Goal: Transaction & Acquisition: Purchase product/service

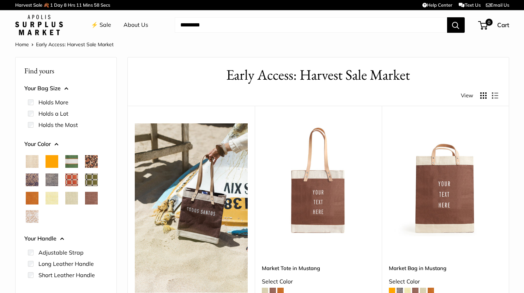
click at [400, 288] on span at bounding box center [400, 291] width 6 height 6
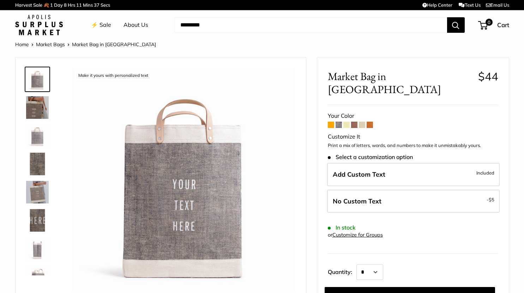
click at [33, 106] on img at bounding box center [37, 107] width 23 height 23
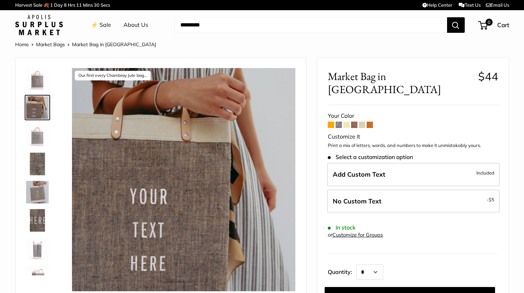
click at [346, 122] on span at bounding box center [347, 125] width 6 height 6
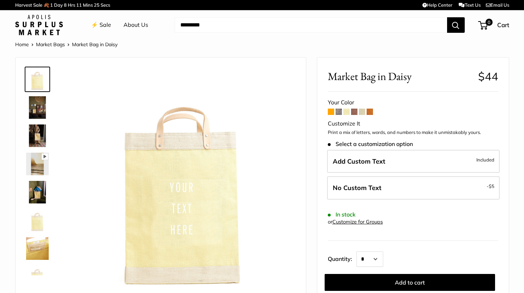
click at [357, 110] on span at bounding box center [354, 112] width 6 height 6
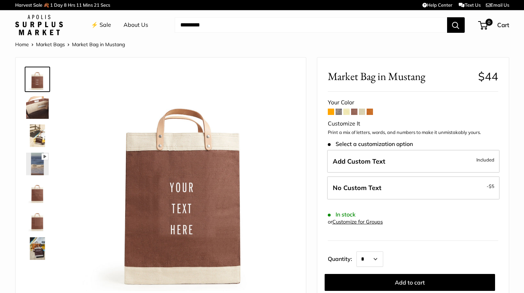
click at [363, 111] on span at bounding box center [362, 112] width 6 height 6
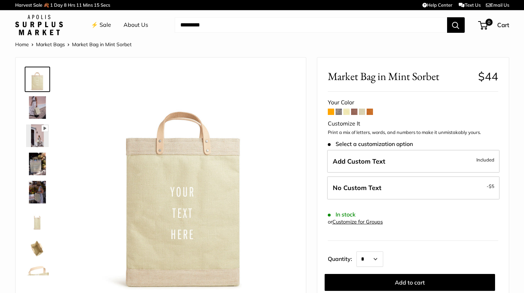
click at [37, 110] on img at bounding box center [37, 107] width 23 height 23
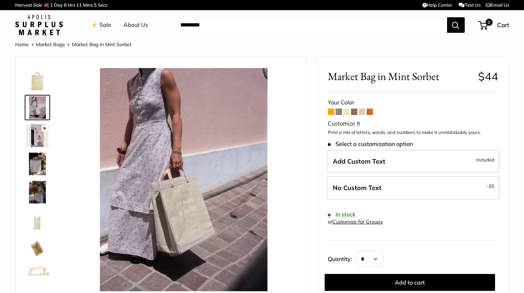
click at [38, 160] on img at bounding box center [37, 164] width 23 height 23
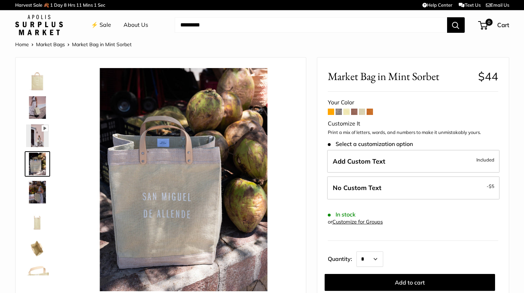
click at [38, 221] on img at bounding box center [37, 220] width 23 height 23
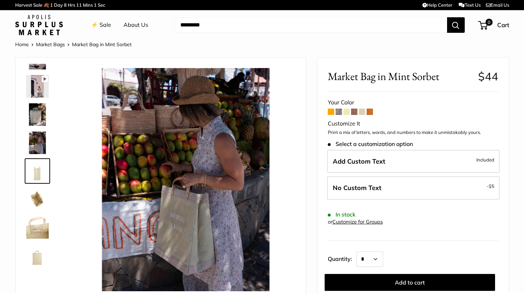
scroll to position [50, 0]
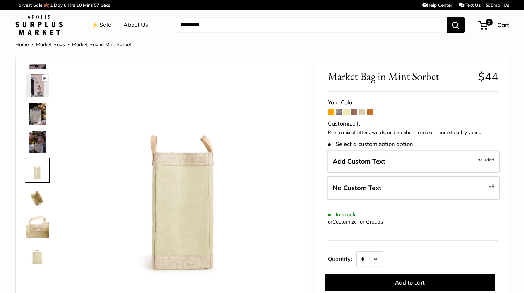
click at [40, 232] on img at bounding box center [37, 227] width 23 height 23
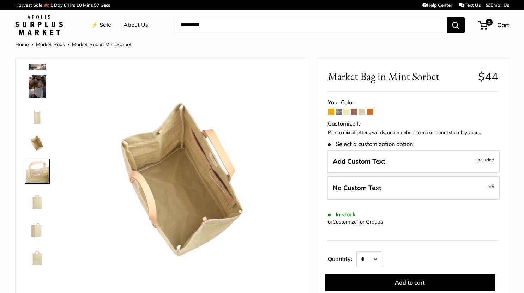
scroll to position [107, 0]
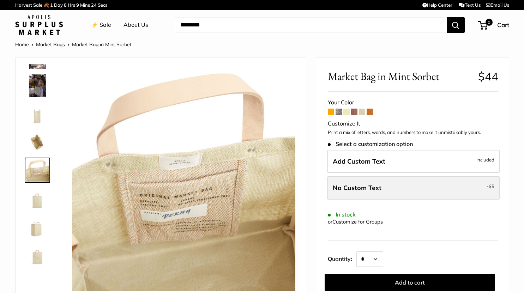
click at [376, 190] on span "No Custom Text" at bounding box center [357, 188] width 49 height 8
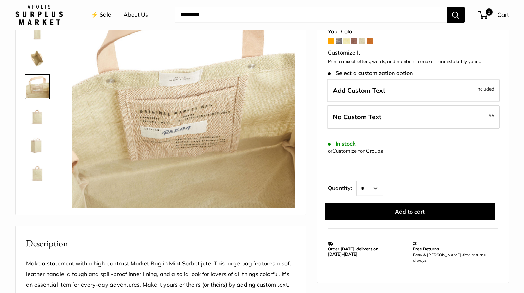
scroll to position [85, 0]
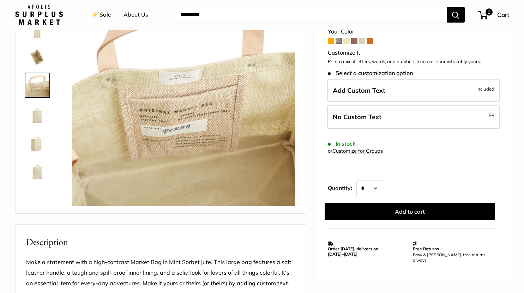
click at [34, 113] on img at bounding box center [37, 113] width 23 height 23
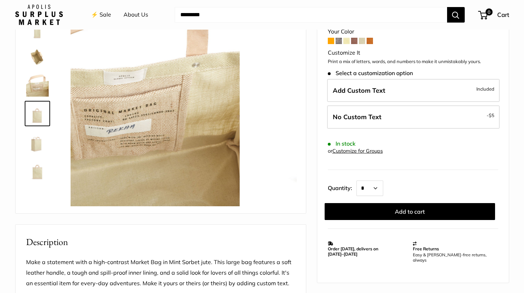
scroll to position [130, 0]
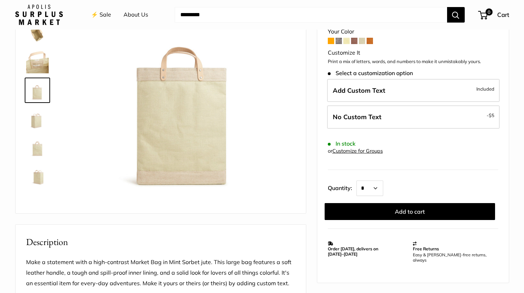
click at [42, 154] on img at bounding box center [37, 147] width 23 height 23
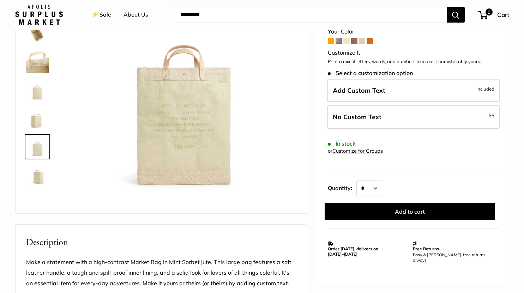
click at [38, 178] on img at bounding box center [37, 175] width 23 height 23
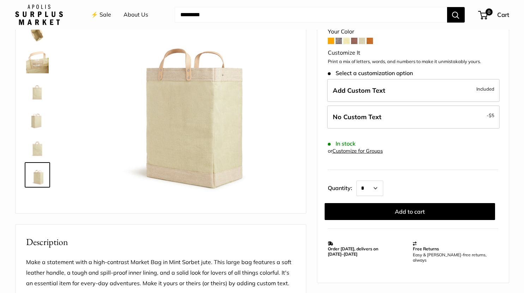
click at [362, 41] on span at bounding box center [362, 41] width 6 height 6
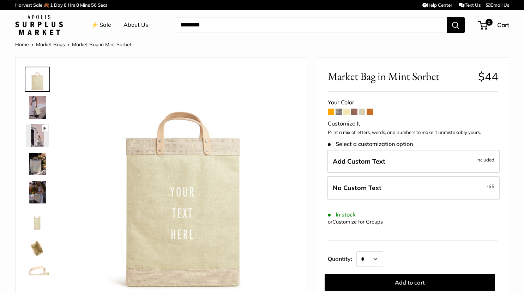
click at [332, 111] on span at bounding box center [331, 112] width 6 height 6
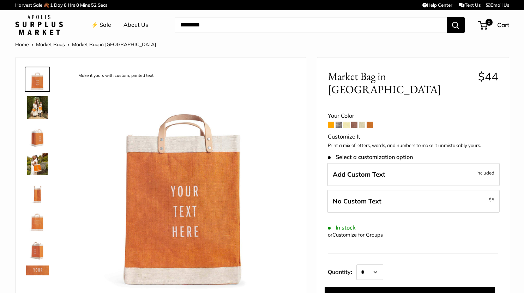
click at [338, 122] on span at bounding box center [339, 125] width 6 height 6
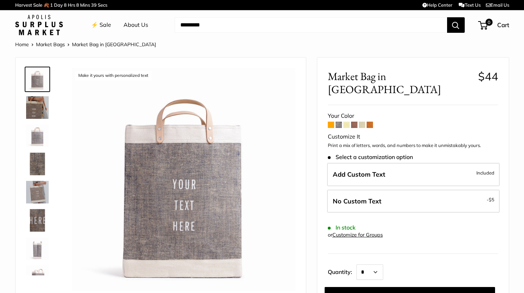
click at [349, 122] on span at bounding box center [347, 125] width 6 height 6
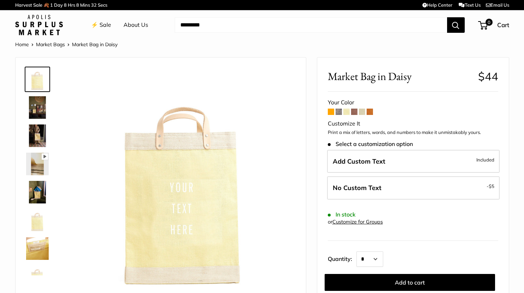
click at [362, 114] on span at bounding box center [362, 112] width 6 height 6
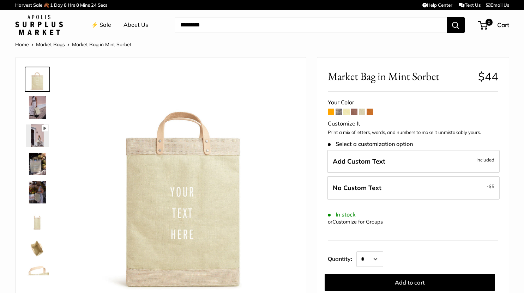
click at [37, 221] on img at bounding box center [37, 220] width 23 height 23
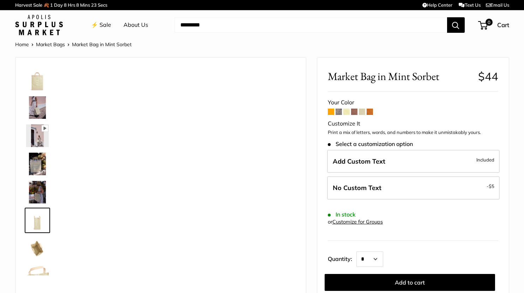
scroll to position [50, 0]
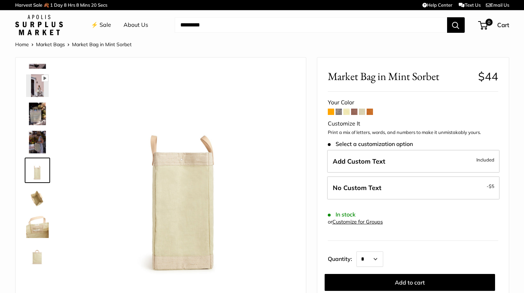
click at [37, 254] on img at bounding box center [37, 255] width 23 height 23
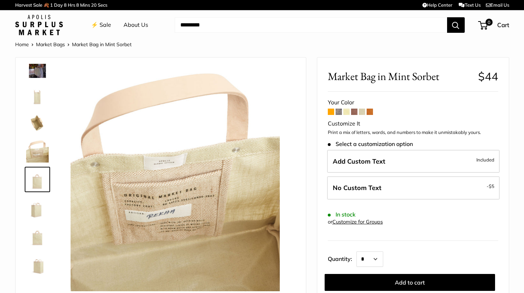
scroll to position [130, 0]
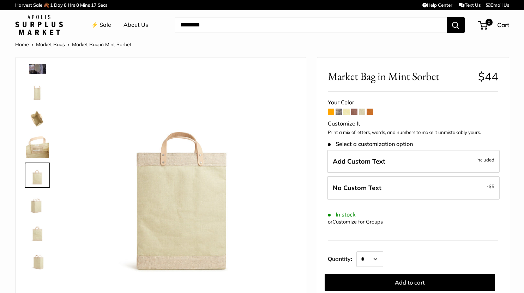
click at [37, 235] on img at bounding box center [37, 232] width 23 height 23
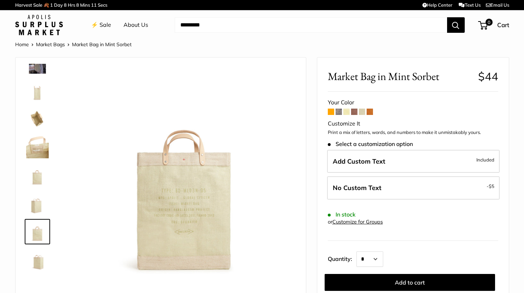
click at [38, 207] on img at bounding box center [37, 203] width 23 height 23
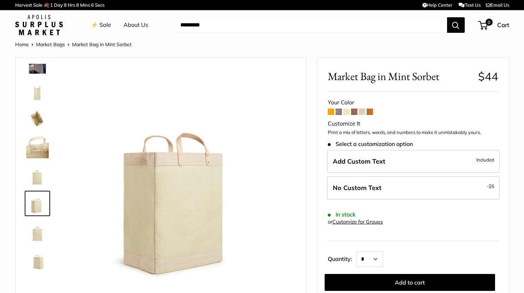
click at [37, 234] on img at bounding box center [37, 232] width 23 height 23
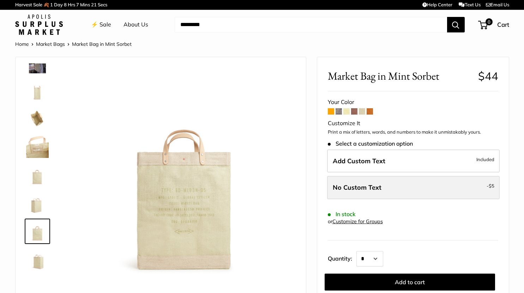
scroll to position [0, 0]
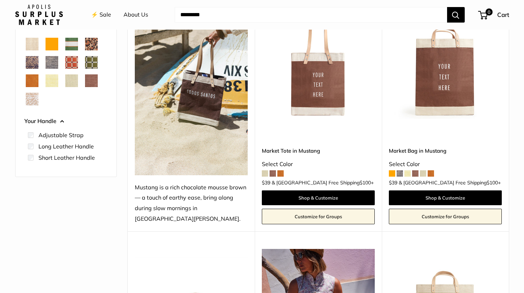
scroll to position [112, 0]
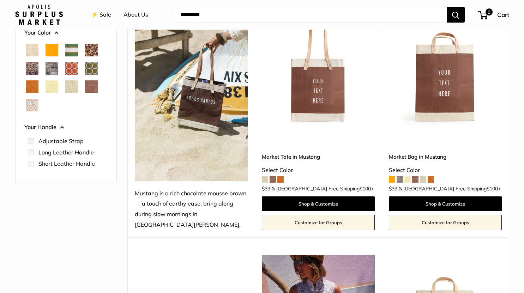
click at [30, 49] on span "Natural" at bounding box center [32, 50] width 13 height 13
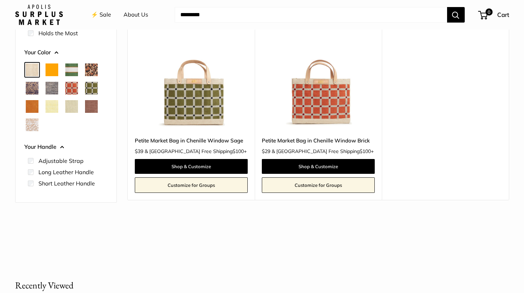
scroll to position [110, 0]
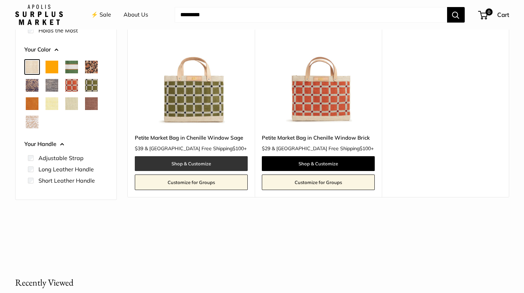
click at [194, 163] on link "Shop & Customize" at bounding box center [191, 163] width 113 height 15
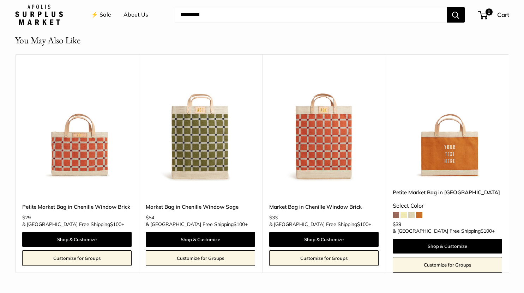
scroll to position [636, 0]
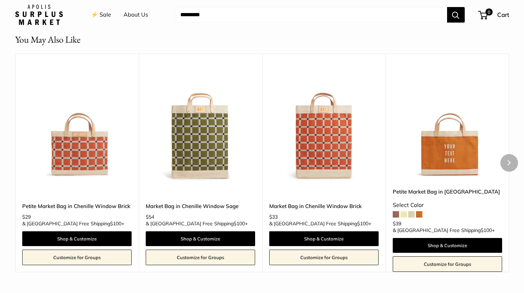
click at [0, 0] on img at bounding box center [0, 0] width 0 height 0
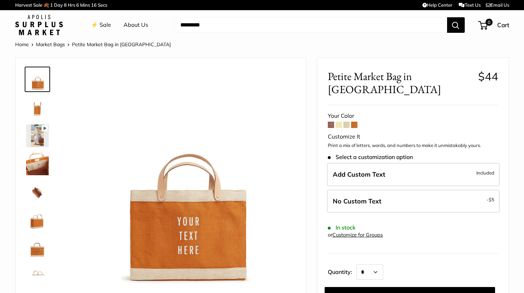
click at [332, 122] on span at bounding box center [331, 125] width 6 height 6
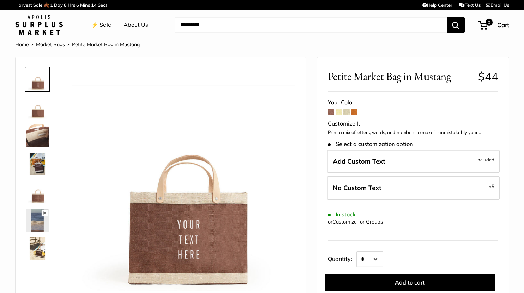
click at [340, 112] on span at bounding box center [339, 112] width 6 height 6
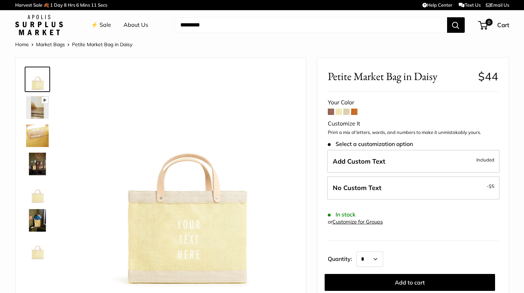
click at [346, 112] on span at bounding box center [347, 112] width 6 height 6
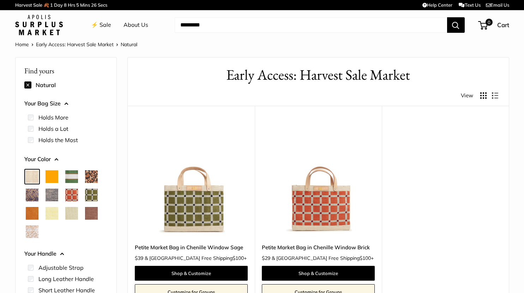
click at [29, 85] on button at bounding box center [27, 85] width 7 height 7
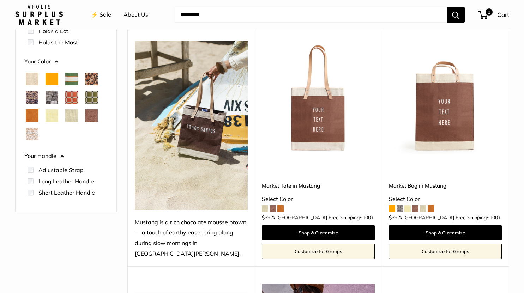
scroll to position [82, 0]
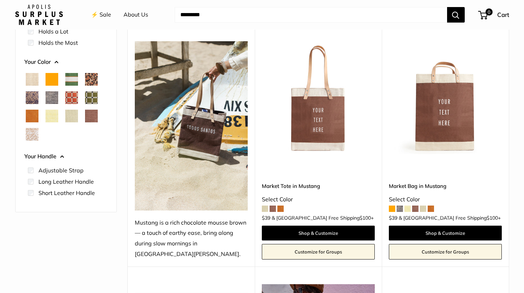
click at [28, 136] on span "White Porcelain" at bounding box center [32, 134] width 13 height 13
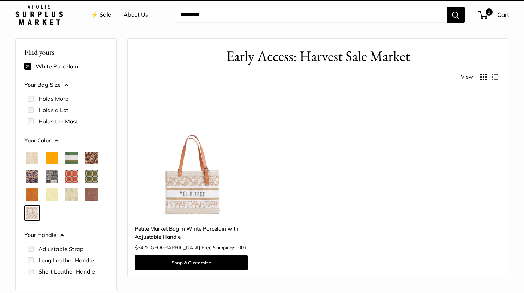
scroll to position [19, 0]
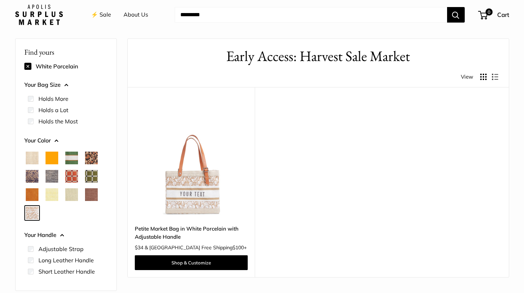
click at [0, 0] on img at bounding box center [0, 0] width 0 height 0
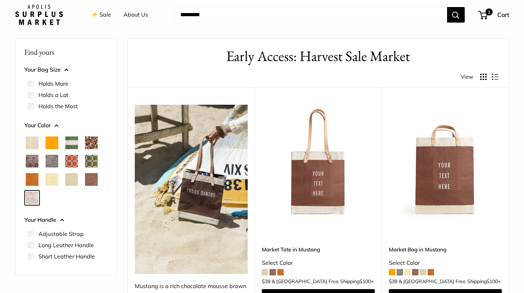
click at [0, 0] on img at bounding box center [0, 0] width 0 height 0
click at [74, 138] on span "Court Green" at bounding box center [71, 143] width 13 height 13
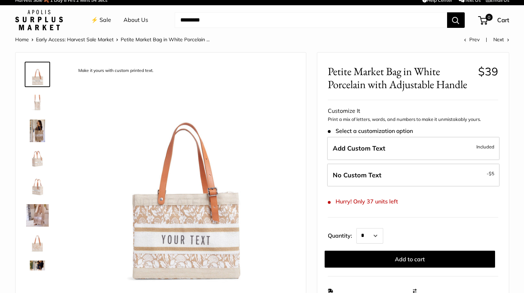
scroll to position [12, 0]
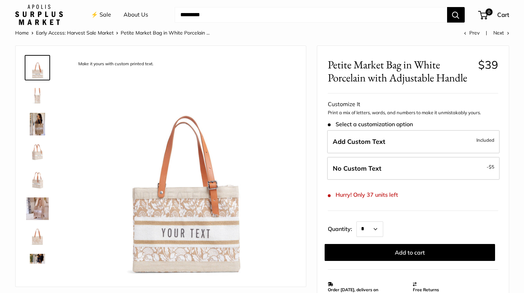
click at [37, 97] on img at bounding box center [37, 96] width 23 height 23
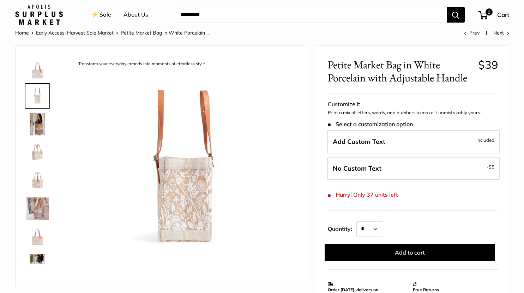
click at [37, 117] on img at bounding box center [37, 124] width 23 height 23
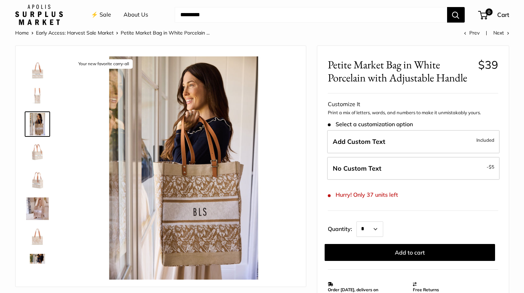
click at [33, 149] on img at bounding box center [37, 152] width 23 height 23
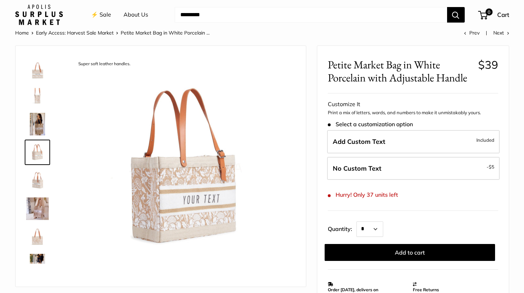
click at [34, 182] on img at bounding box center [37, 181] width 23 height 23
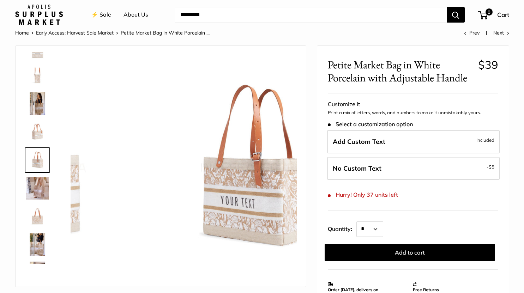
scroll to position [22, 0]
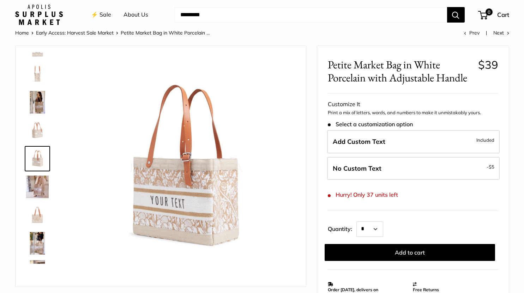
click at [40, 219] on img at bounding box center [37, 215] width 23 height 23
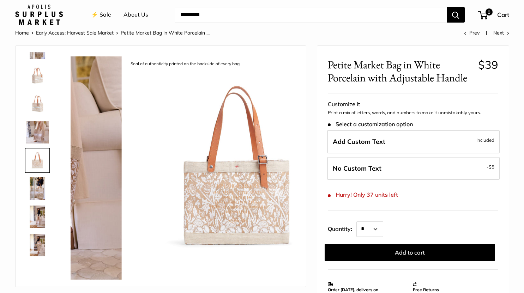
scroll to position [78, 0]
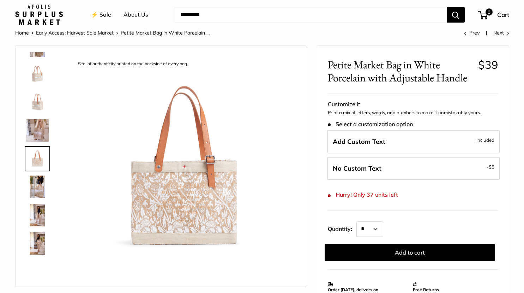
click at [42, 233] on img at bounding box center [37, 243] width 23 height 23
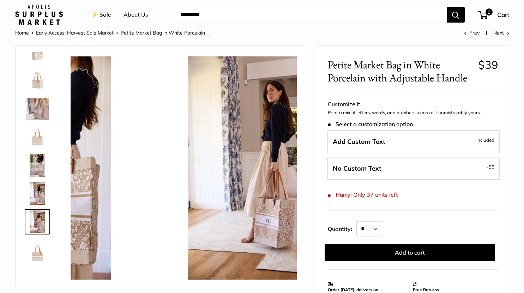
scroll to position [102, 0]
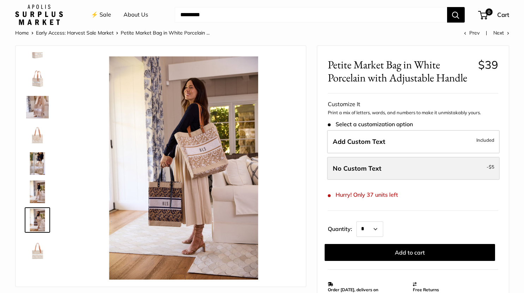
click at [377, 161] on label "No Custom Text - $5" at bounding box center [413, 168] width 173 height 23
click at [456, 170] on label "No Custom Text - $5" at bounding box center [413, 168] width 173 height 23
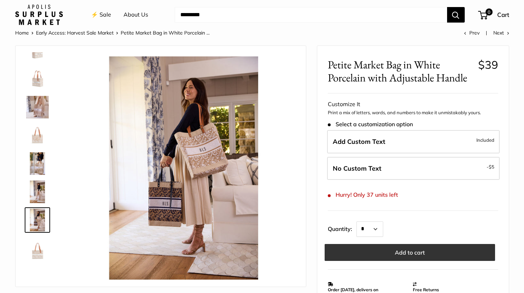
click at [415, 254] on button "Add to cart" at bounding box center [410, 252] width 171 height 17
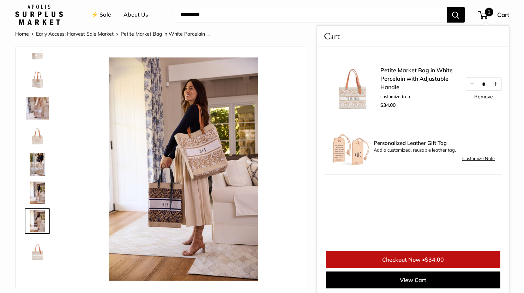
scroll to position [0, 0]
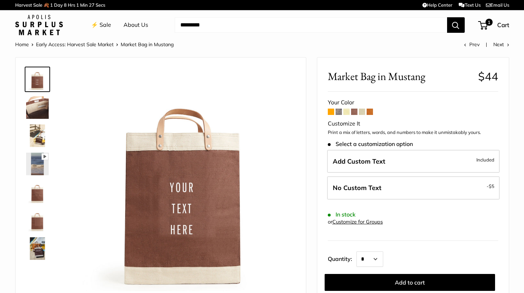
click at [339, 111] on span at bounding box center [339, 112] width 6 height 6
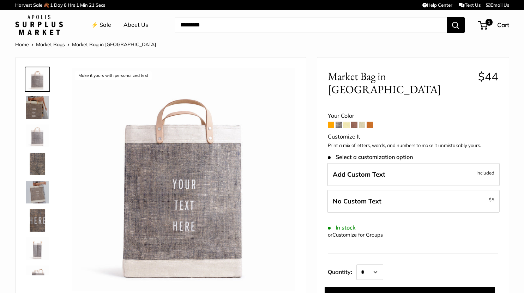
click at [39, 138] on img at bounding box center [37, 136] width 23 height 23
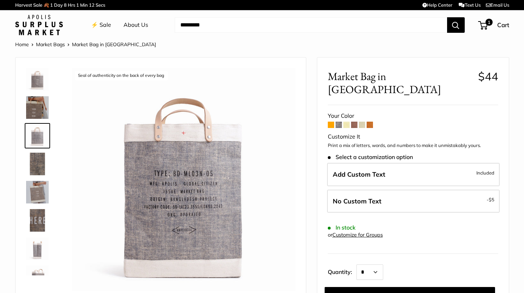
click at [40, 109] on img at bounding box center [37, 107] width 23 height 23
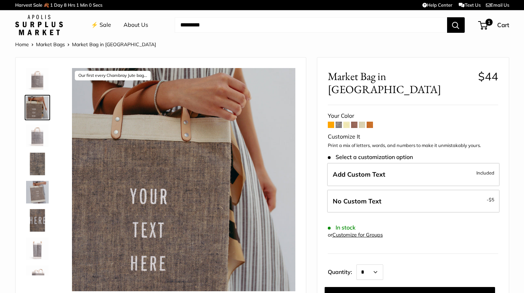
click at [34, 141] on img at bounding box center [37, 136] width 23 height 23
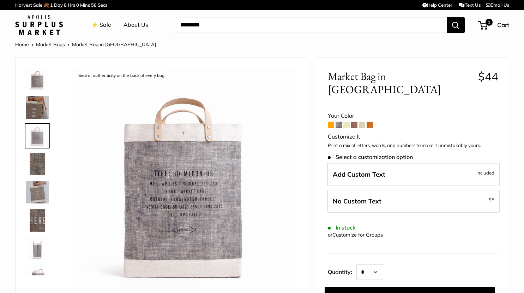
click at [35, 166] on img at bounding box center [37, 164] width 23 height 23
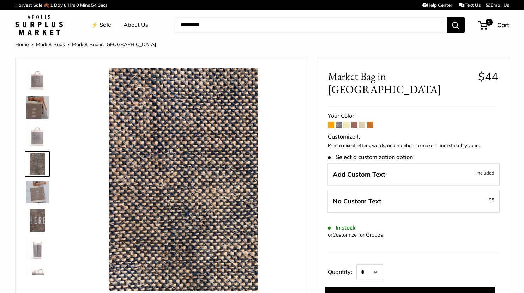
click at [40, 186] on img at bounding box center [37, 192] width 23 height 23
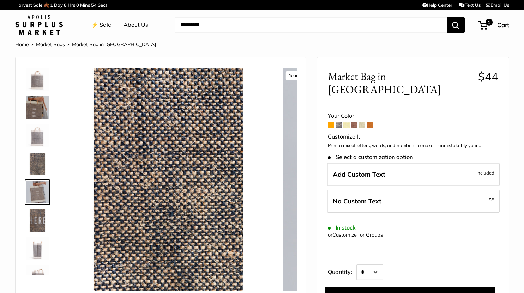
scroll to position [22, 0]
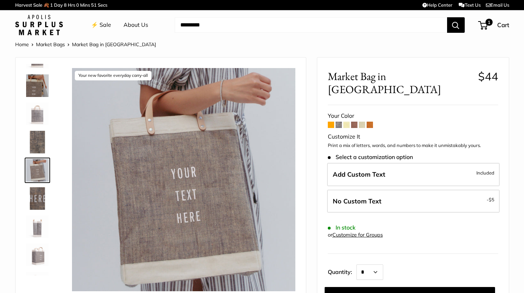
click at [40, 197] on img at bounding box center [37, 199] width 23 height 23
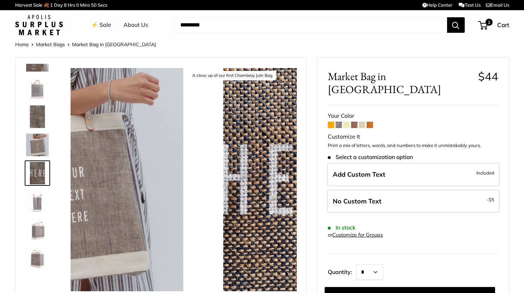
scroll to position [50, 0]
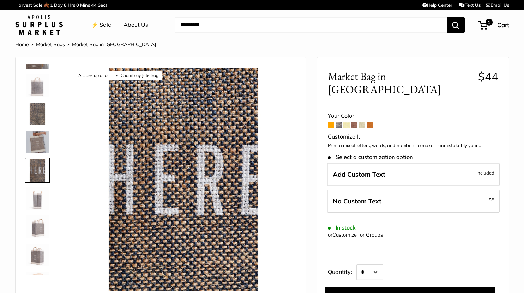
click at [40, 228] on img at bounding box center [37, 227] width 23 height 23
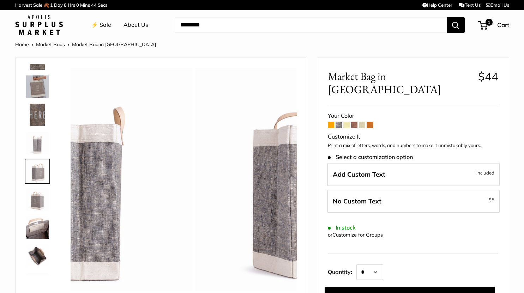
scroll to position [107, 0]
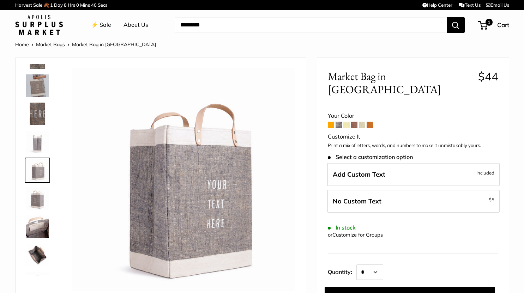
click at [34, 253] on img at bounding box center [37, 255] width 23 height 23
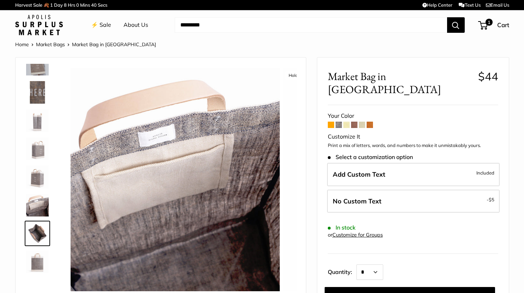
scroll to position [130, 0]
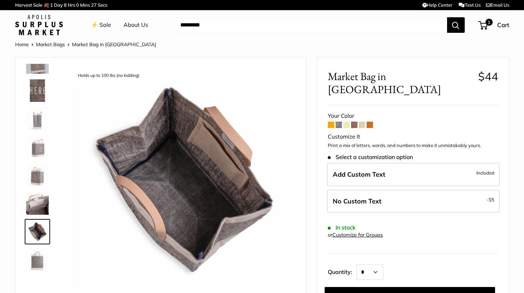
click at [362, 122] on span at bounding box center [362, 125] width 6 height 6
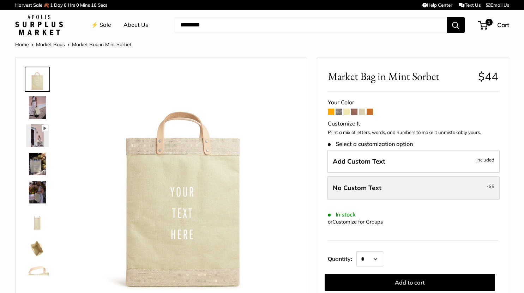
click at [404, 183] on label "No Custom Text - $5" at bounding box center [413, 188] width 173 height 23
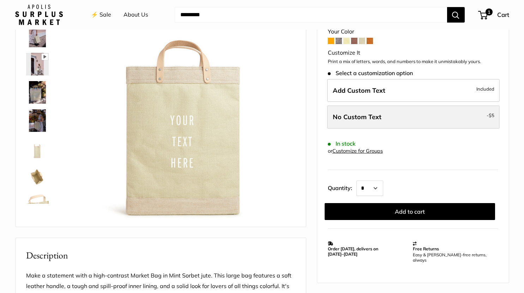
scroll to position [91, 0]
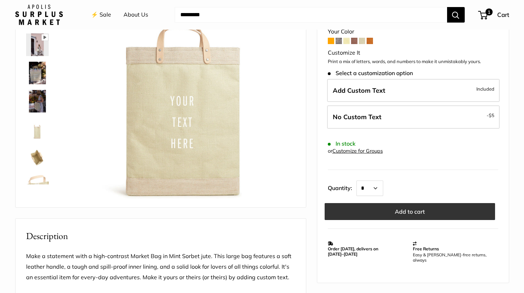
click at [410, 209] on button "Add to cart" at bounding box center [410, 211] width 171 height 17
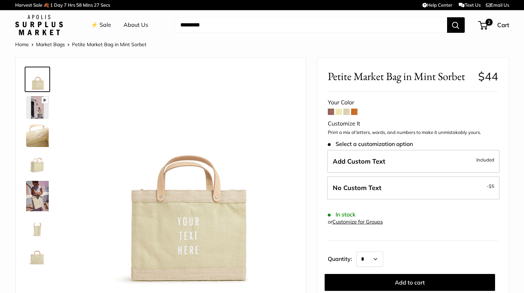
click at [35, 129] on img at bounding box center [37, 136] width 23 height 23
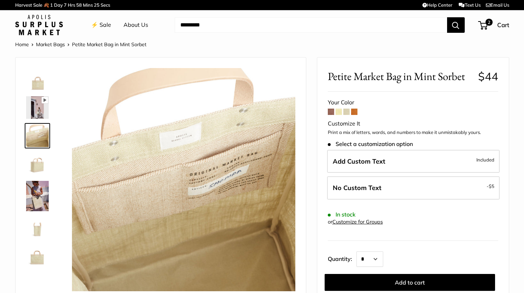
click at [34, 164] on img at bounding box center [37, 164] width 23 height 23
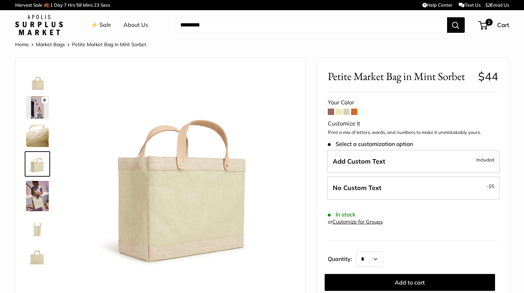
click at [34, 192] on img at bounding box center [37, 196] width 23 height 30
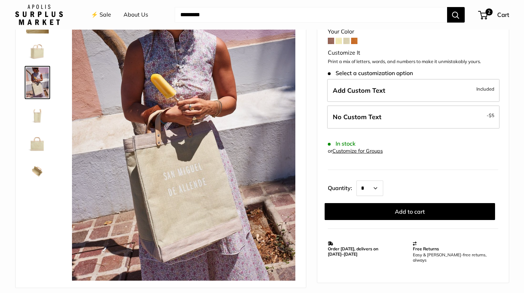
scroll to position [91, 0]
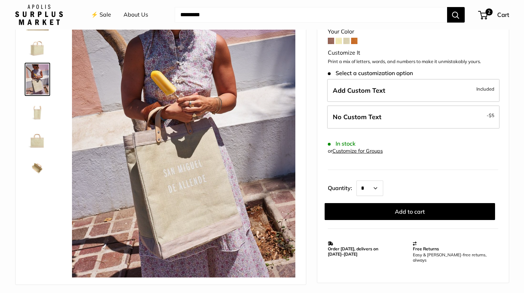
click at [38, 138] on img at bounding box center [37, 140] width 23 height 23
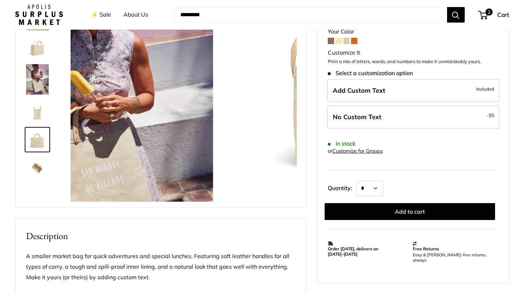
scroll to position [53, 0]
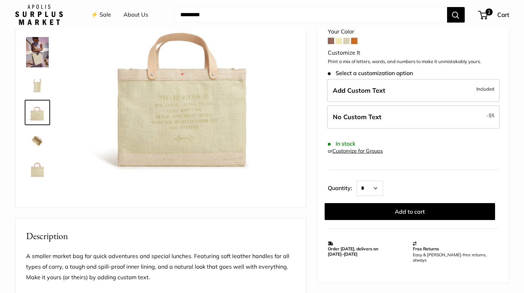
click at [32, 170] on img at bounding box center [37, 169] width 23 height 23
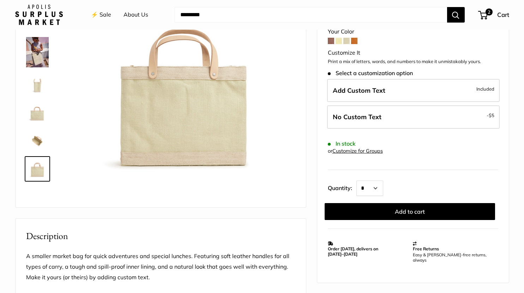
click at [41, 143] on img at bounding box center [37, 141] width 23 height 23
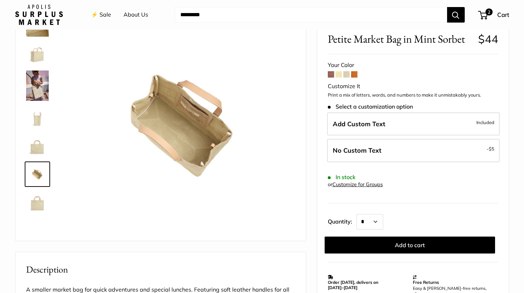
scroll to position [56, 0]
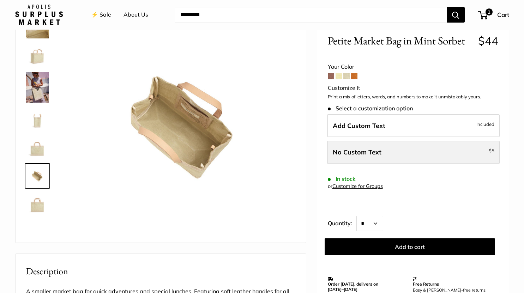
click at [441, 152] on label "No Custom Text - $5" at bounding box center [413, 152] width 173 height 23
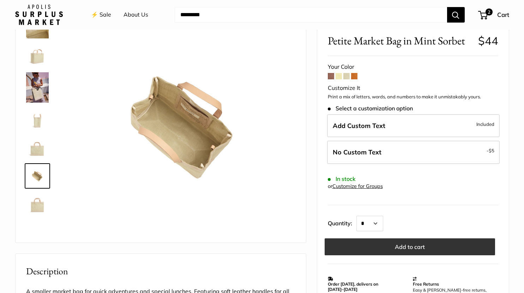
click at [470, 244] on button "Add to cart" at bounding box center [410, 247] width 171 height 17
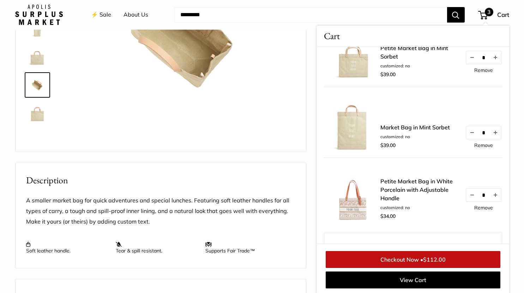
scroll to position [80, 0]
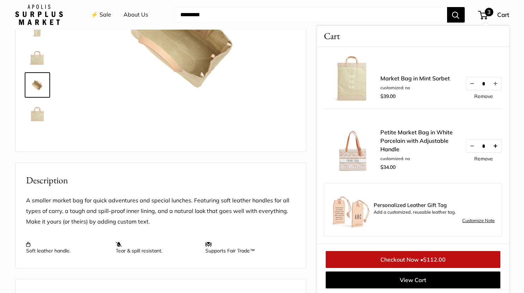
click at [494, 147] on button "Increase quantity by 1" at bounding box center [495, 146] width 12 height 13
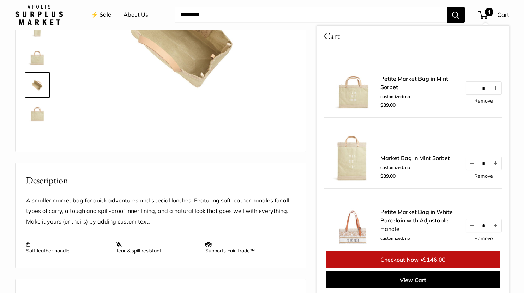
click at [475, 100] on link "Remove" at bounding box center [484, 101] width 19 height 5
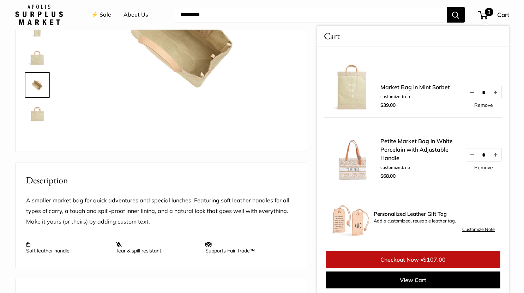
click at [402, 142] on link "Petite Market Bag in White Porcelain with Adjustable Handle" at bounding box center [420, 149] width 78 height 25
click at [395, 88] on link "Market Bag in Mint Sorbet" at bounding box center [416, 87] width 70 height 8
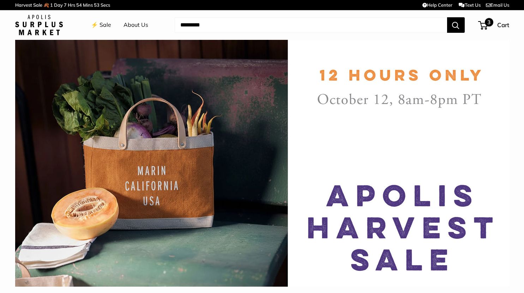
click at [488, 26] on span "3" at bounding box center [489, 22] width 8 height 8
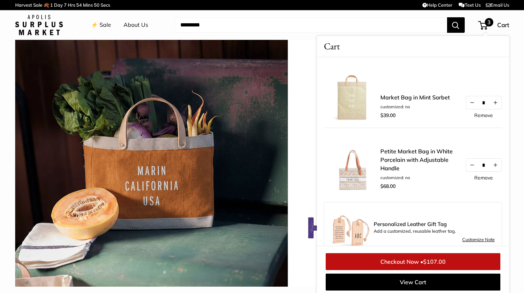
click at [417, 262] on link "Checkout Now • $107.00" at bounding box center [413, 262] width 175 height 17
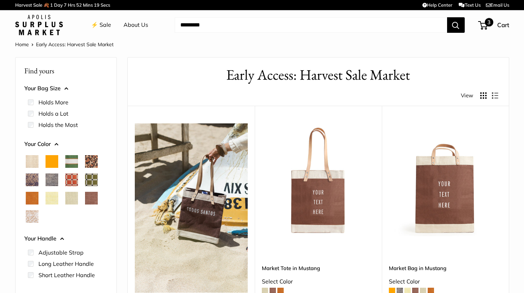
click at [485, 26] on span "3" at bounding box center [484, 25] width 10 height 8
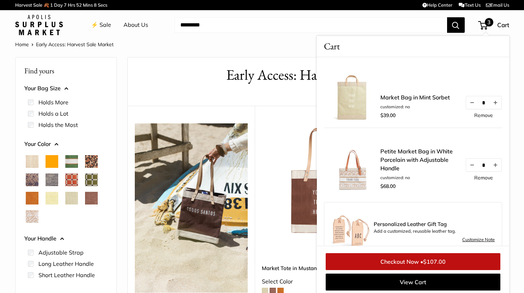
click at [415, 155] on link "Petite Market Bag in White Porcelain with Adjustable Handle" at bounding box center [420, 159] width 78 height 25
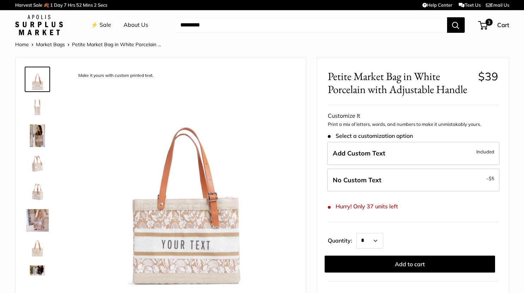
click at [40, 219] on img at bounding box center [37, 220] width 23 height 23
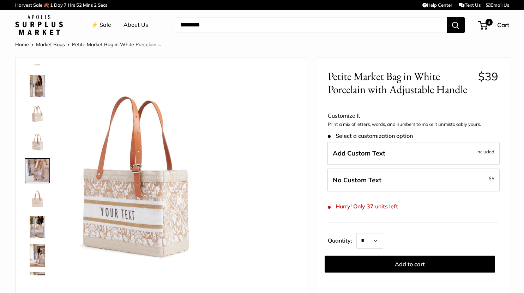
scroll to position [50, 0]
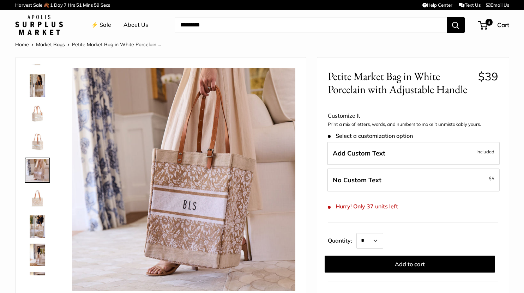
click at [39, 113] on img at bounding box center [37, 114] width 23 height 23
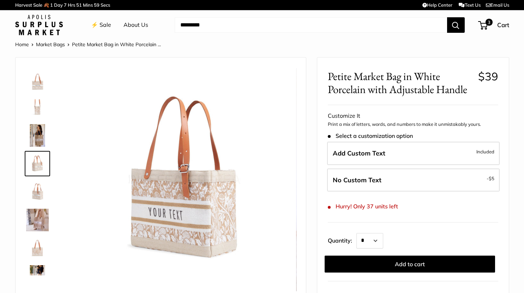
scroll to position [0, 0]
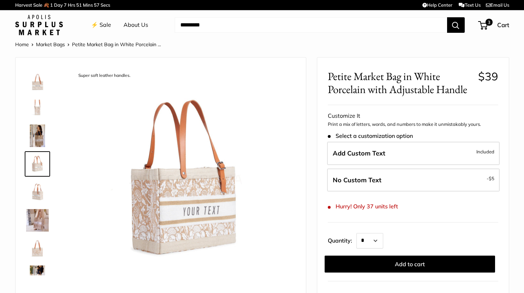
click at [37, 138] on img at bounding box center [37, 136] width 23 height 23
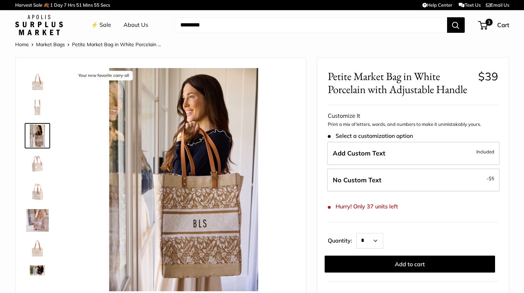
click at [37, 165] on img at bounding box center [37, 164] width 23 height 23
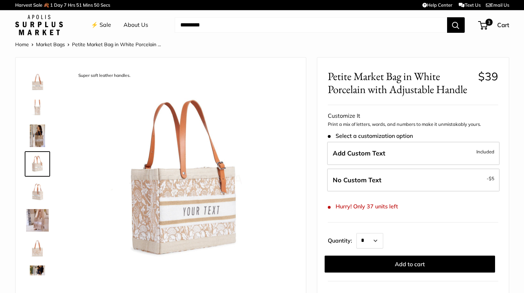
click at [35, 270] on img at bounding box center [37, 277] width 23 height 23
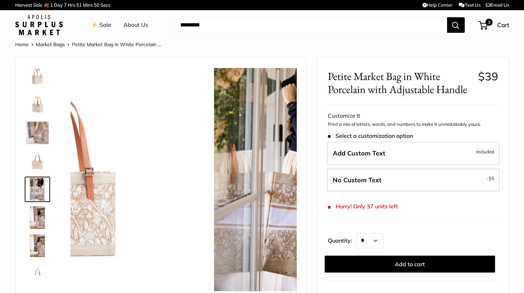
scroll to position [102, 0]
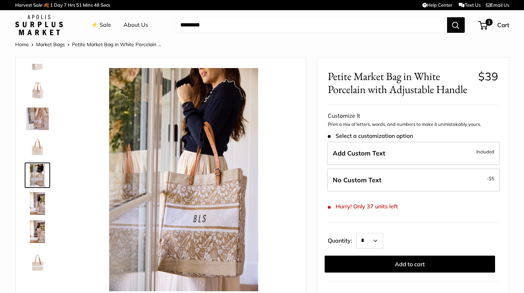
click at [39, 229] on img at bounding box center [37, 232] width 23 height 23
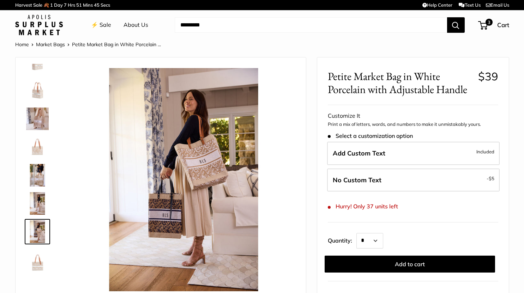
click at [42, 206] on img at bounding box center [37, 203] width 23 height 23
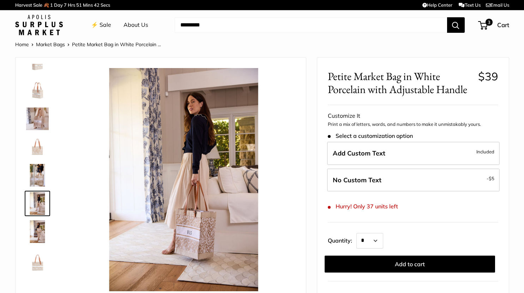
click at [42, 179] on img at bounding box center [37, 175] width 23 height 23
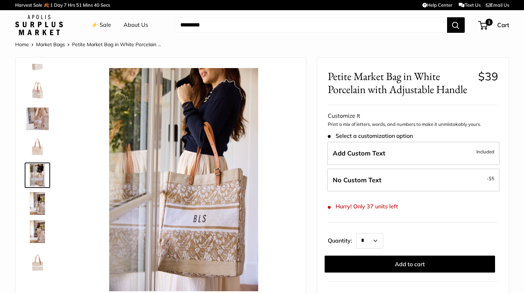
scroll to position [0, 0]
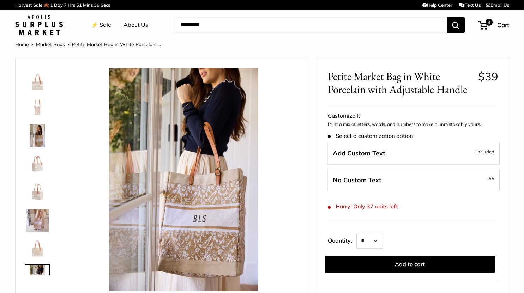
click at [35, 82] on img at bounding box center [37, 79] width 23 height 23
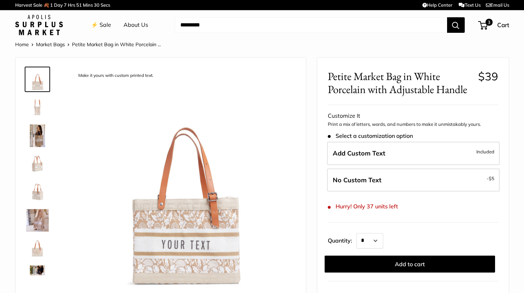
click at [35, 112] on img at bounding box center [37, 107] width 23 height 23
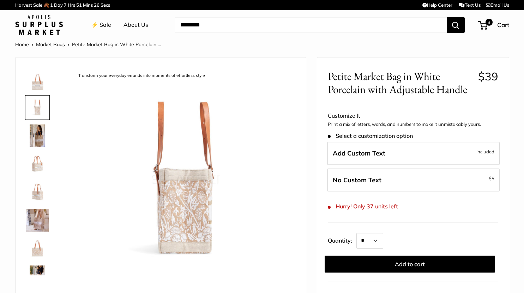
click at [42, 135] on img at bounding box center [37, 136] width 23 height 23
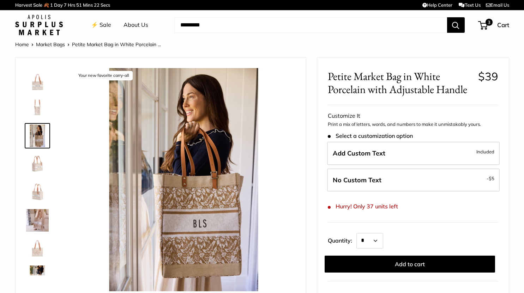
click at [38, 169] on img at bounding box center [37, 164] width 23 height 23
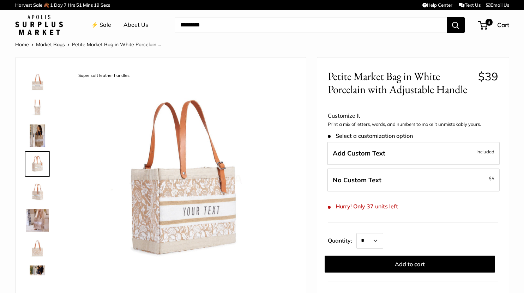
click at [42, 164] on img at bounding box center [37, 164] width 23 height 23
click at [40, 190] on img at bounding box center [37, 192] width 23 height 23
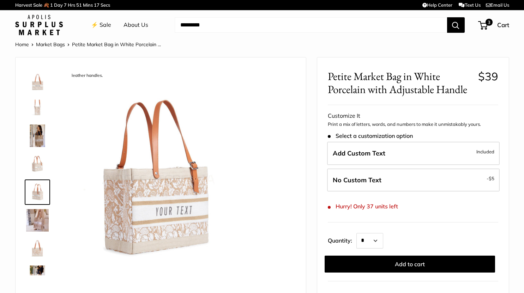
scroll to position [22, 0]
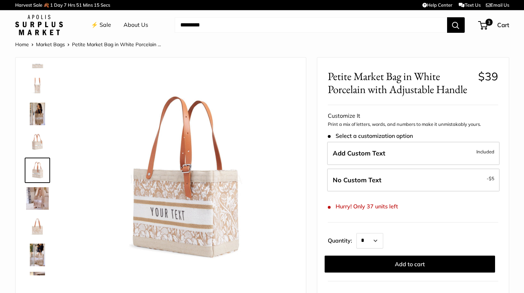
click at [35, 228] on img at bounding box center [37, 227] width 23 height 23
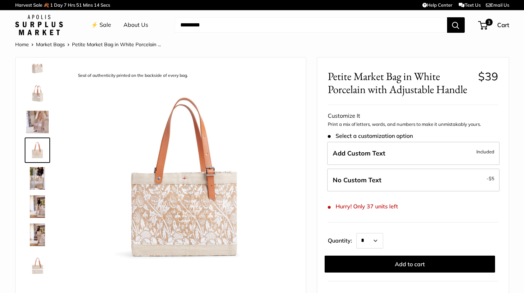
scroll to position [102, 0]
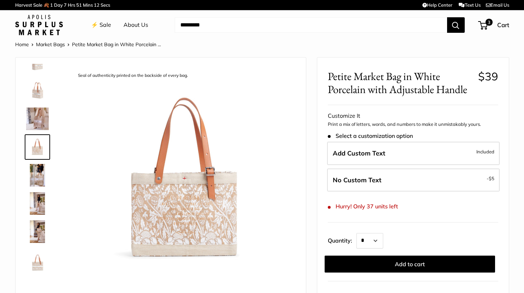
click at [42, 232] on img at bounding box center [37, 232] width 23 height 23
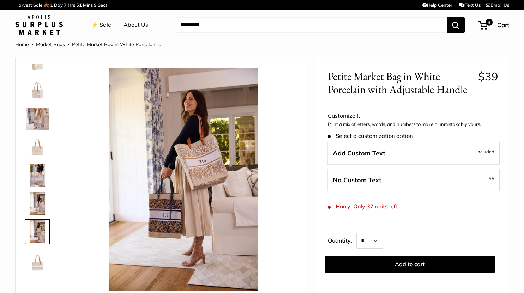
click at [33, 261] on img at bounding box center [37, 260] width 23 height 23
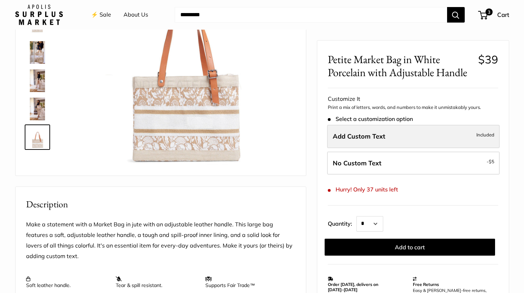
scroll to position [0, 0]
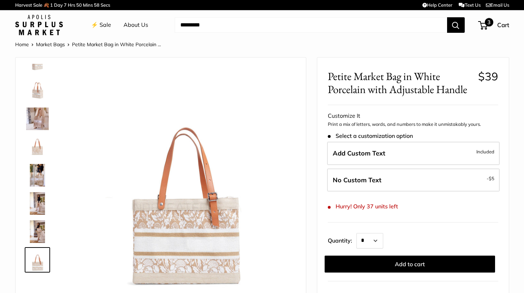
click at [485, 20] on span "3" at bounding box center [489, 22] width 8 height 8
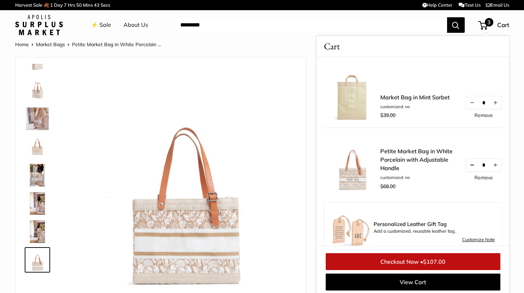
click at [466, 165] on button "Decrease quantity by 1" at bounding box center [472, 165] width 12 height 13
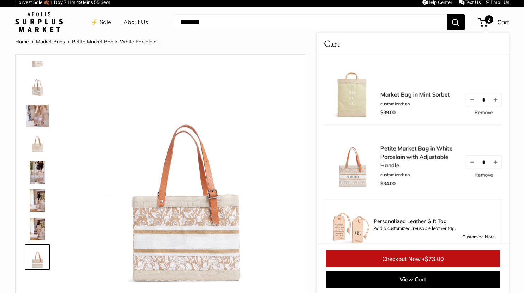
click at [40, 68] on img at bounding box center [37, 59] width 23 height 23
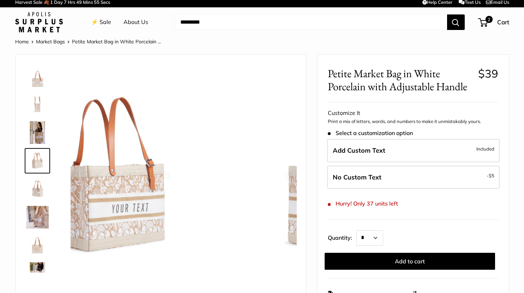
scroll to position [0, 0]
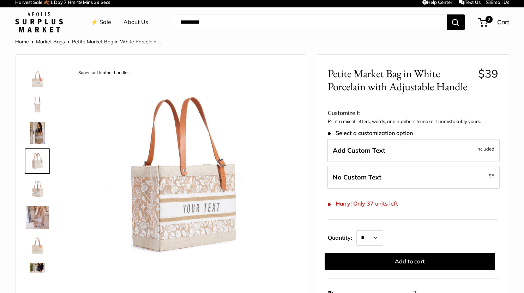
click at [37, 109] on img at bounding box center [37, 105] width 23 height 23
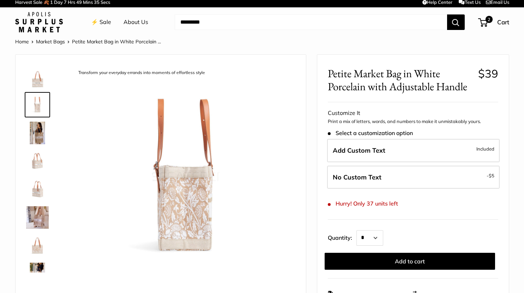
click at [37, 136] on img at bounding box center [37, 133] width 23 height 23
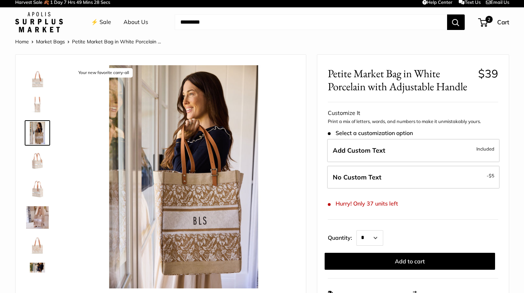
click at [40, 162] on img at bounding box center [37, 161] width 23 height 23
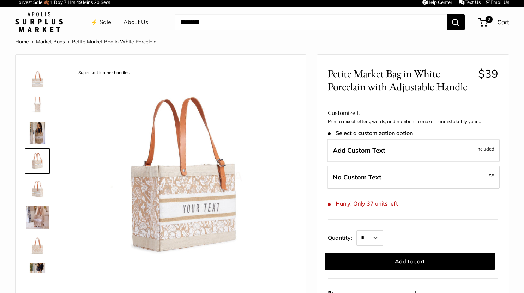
click at [39, 193] on img at bounding box center [37, 189] width 23 height 23
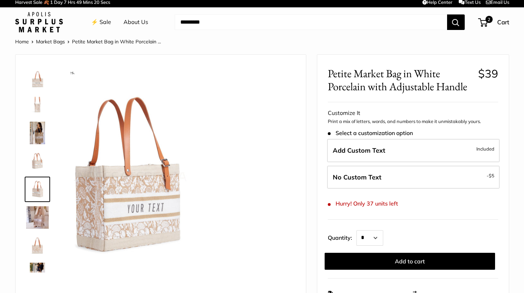
scroll to position [22, 0]
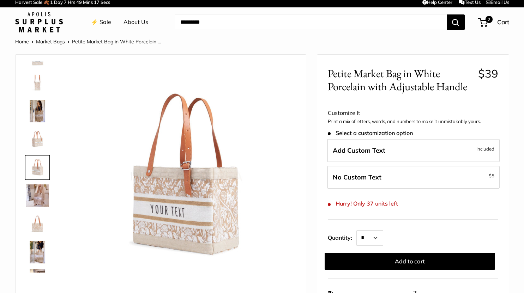
click at [40, 197] on img at bounding box center [37, 196] width 23 height 23
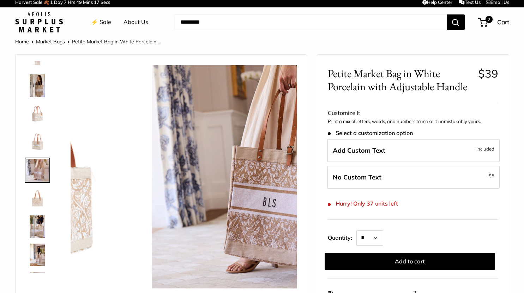
scroll to position [50, 0]
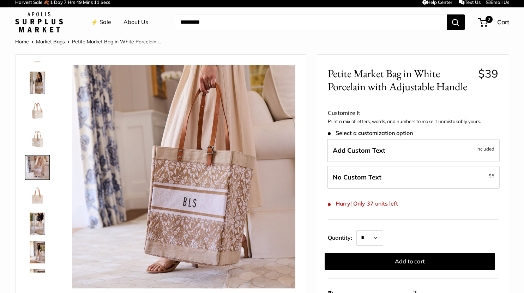
click at [40, 169] on img at bounding box center [37, 167] width 23 height 23
click at [40, 142] on img at bounding box center [37, 139] width 23 height 23
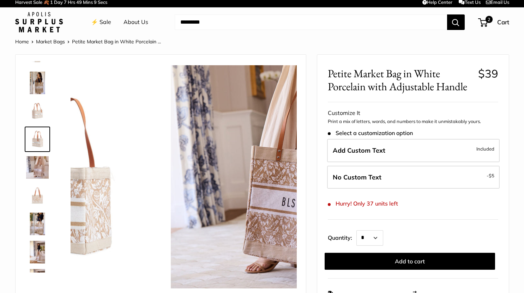
scroll to position [22, 0]
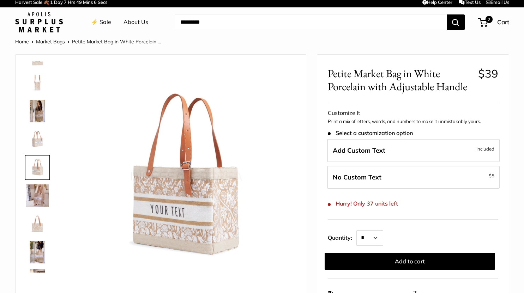
click at [33, 226] on img at bounding box center [37, 224] width 23 height 23
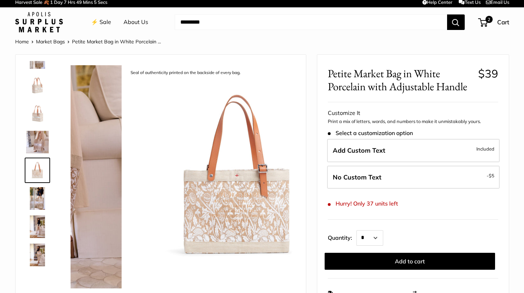
scroll to position [78, 0]
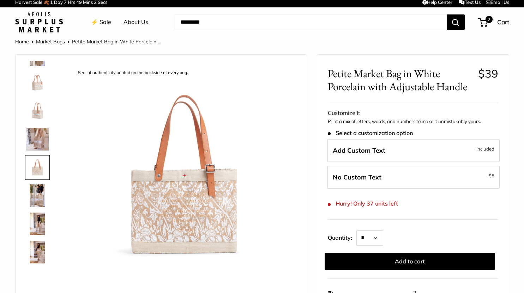
click at [34, 248] on img at bounding box center [37, 252] width 23 height 23
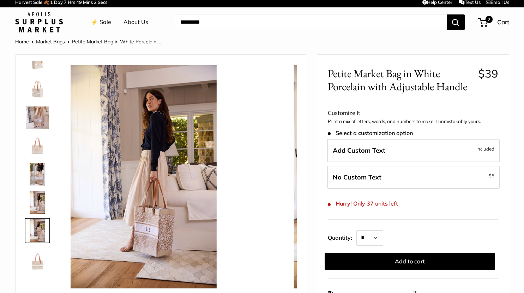
scroll to position [102, 0]
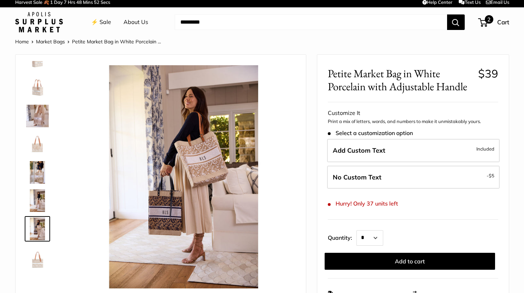
click at [483, 22] on span "2" at bounding box center [484, 22] width 10 height 8
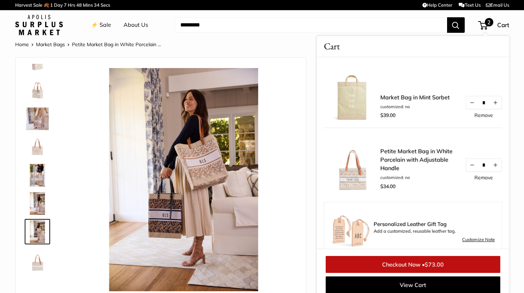
scroll to position [6, 0]
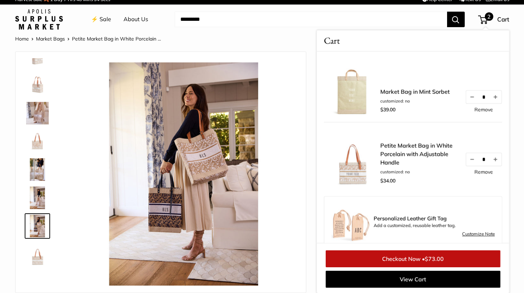
click at [37, 145] on img at bounding box center [37, 141] width 23 height 23
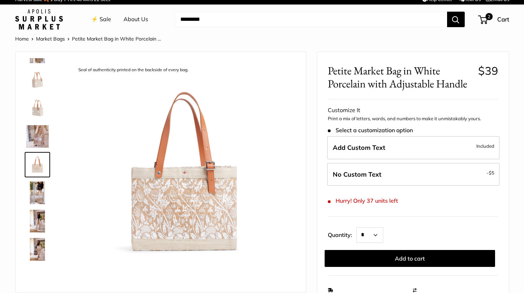
scroll to position [0, 0]
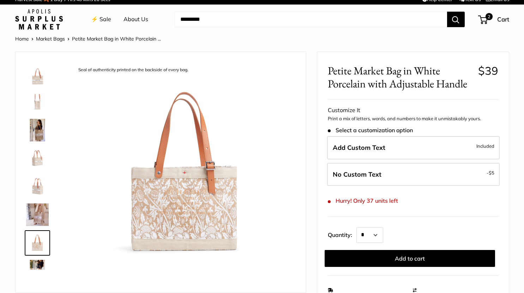
click at [39, 77] on img at bounding box center [37, 74] width 23 height 23
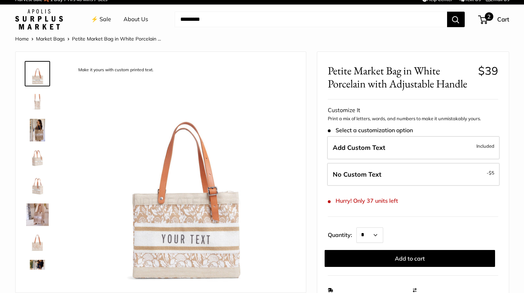
click at [486, 25] on div "2 Cart" at bounding box center [494, 19] width 30 height 11
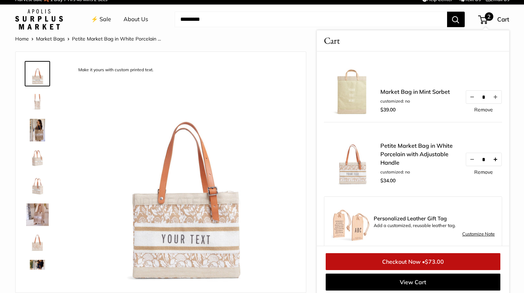
click at [497, 159] on button "Increase quantity by 1" at bounding box center [495, 159] width 12 height 13
click at [475, 107] on link "Remove" at bounding box center [484, 109] width 19 height 5
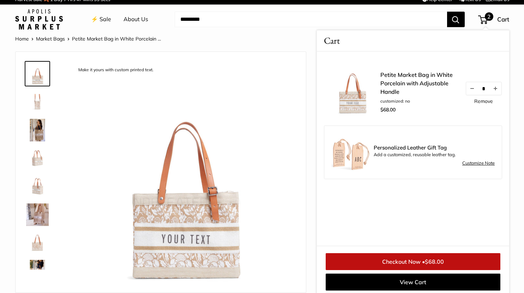
click at [439, 260] on span "$68.00" at bounding box center [434, 262] width 19 height 7
